Goal: Task Accomplishment & Management: Manage account settings

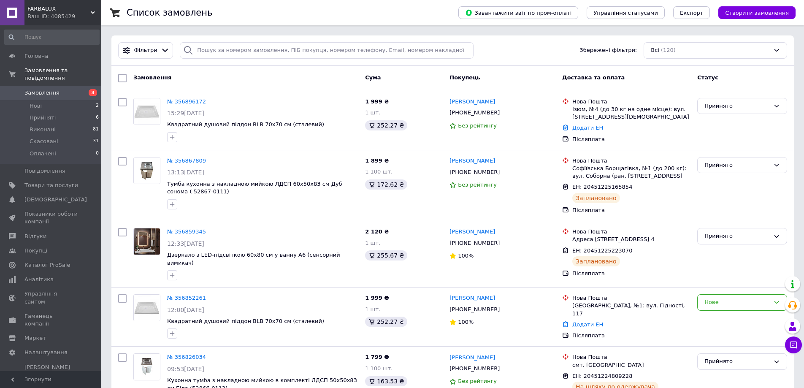
click at [442, 12] on div "Список замовлень" at bounding box center [284, 12] width 315 height 25
click at [490, 68] on div "Замовлення Cума Покупець Доставка та оплата Статус" at bounding box center [452, 78] width 683 height 25
click at [505, 46] on div "Фільтри Збережені фільтри: Всі (120)" at bounding box center [453, 50] width 676 height 16
